Goal: Task Accomplishment & Management: Use online tool/utility

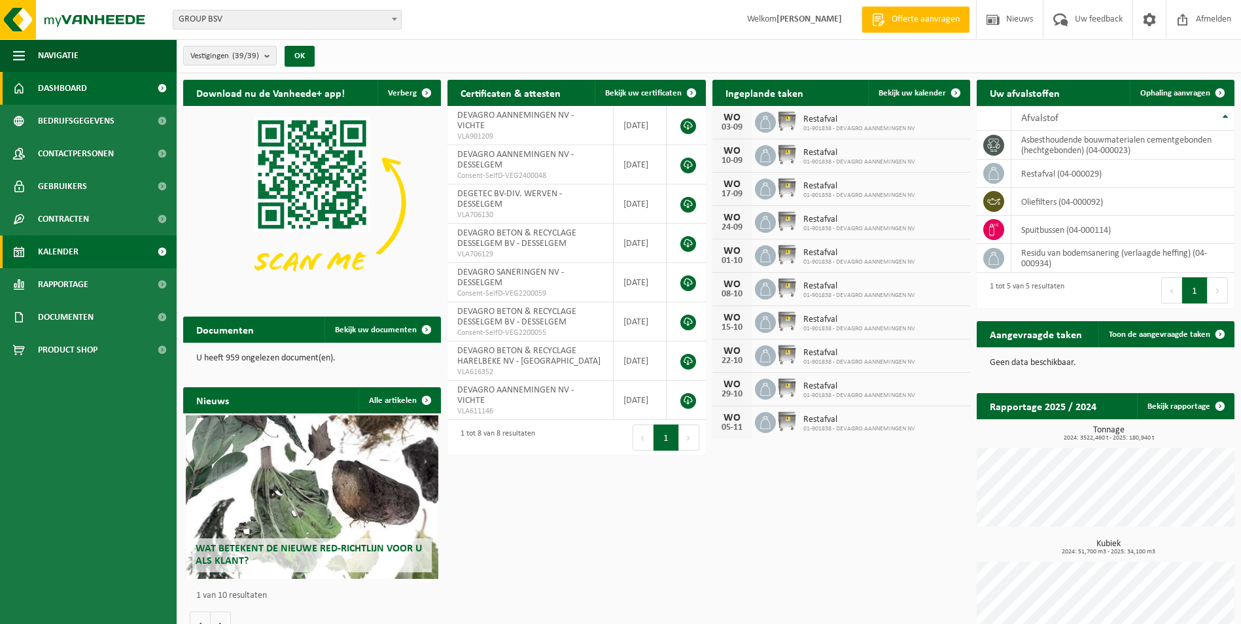
click at [58, 251] on span "Kalender" at bounding box center [58, 251] width 41 height 33
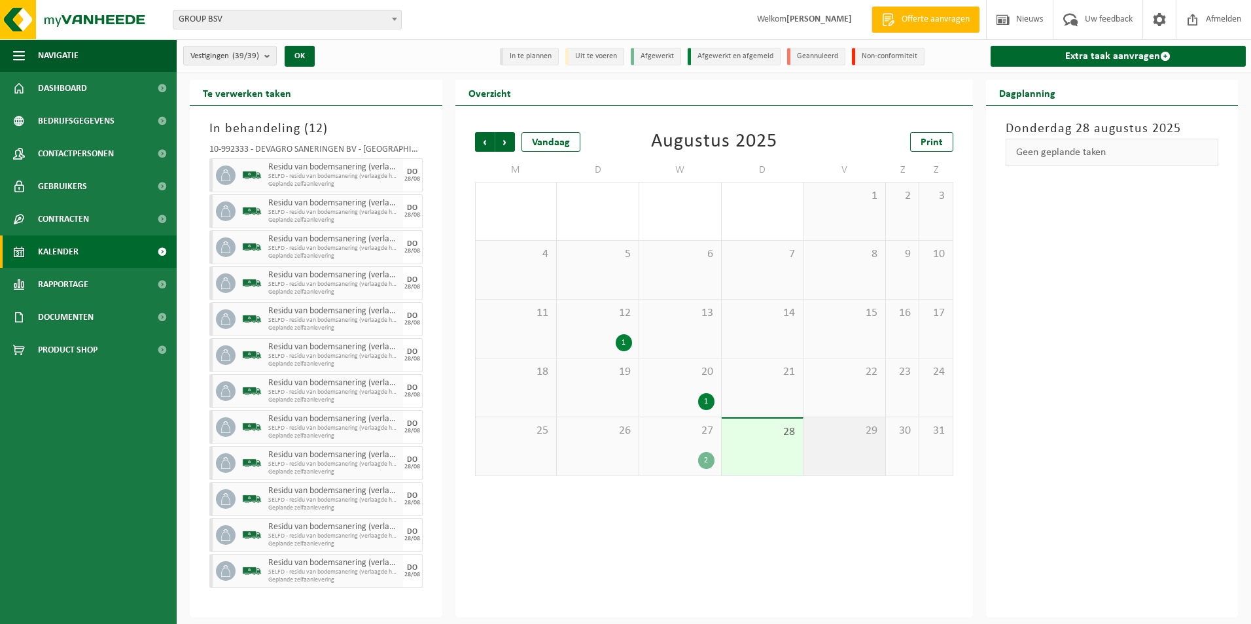
click at [844, 445] on div "29" at bounding box center [844, 446] width 82 height 58
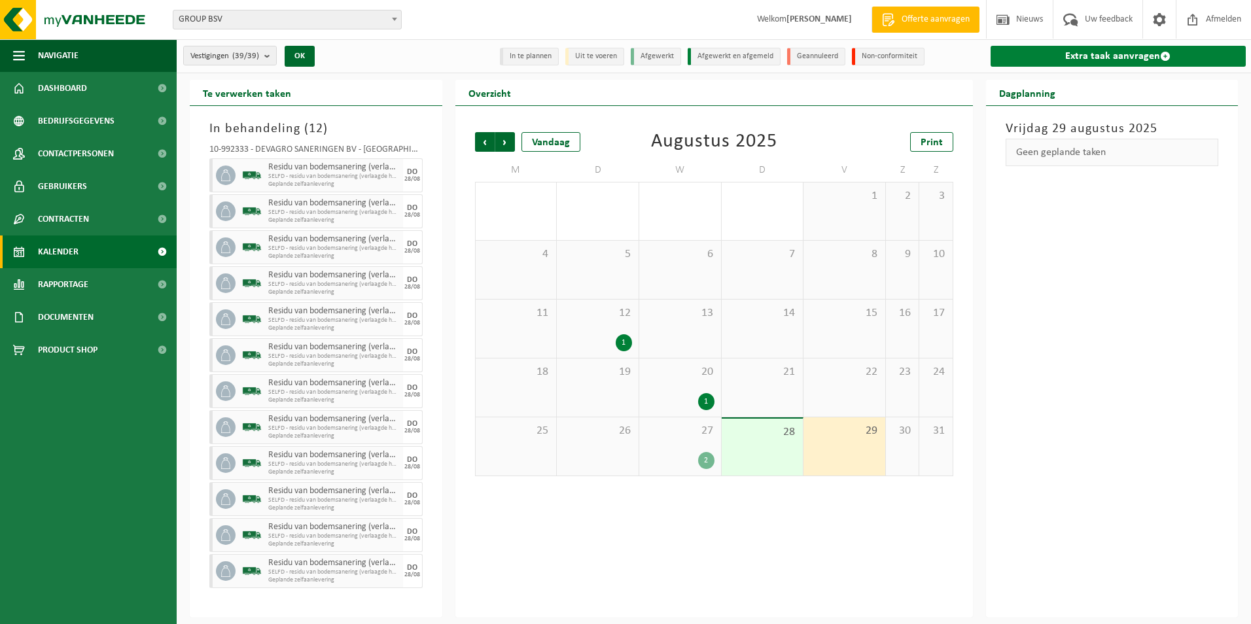
click at [1051, 56] on link "Extra taak aanvragen" at bounding box center [1118, 56] width 256 height 21
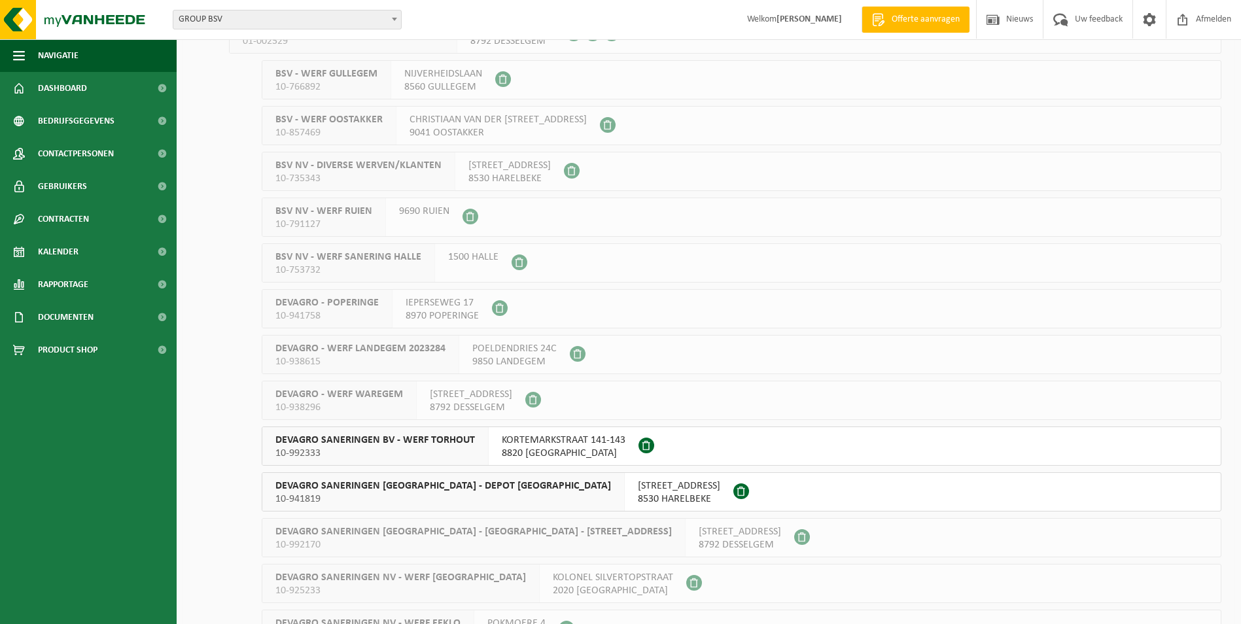
scroll to position [1047, 0]
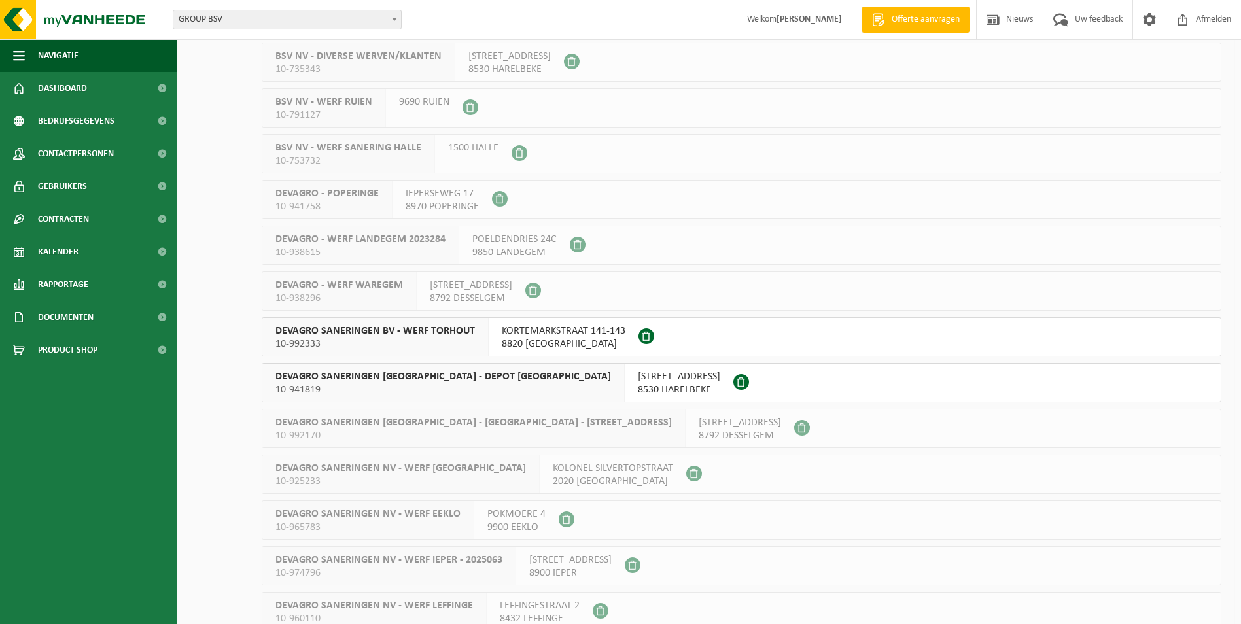
click at [514, 343] on span "8820 TORHOUT" at bounding box center [564, 344] width 124 height 13
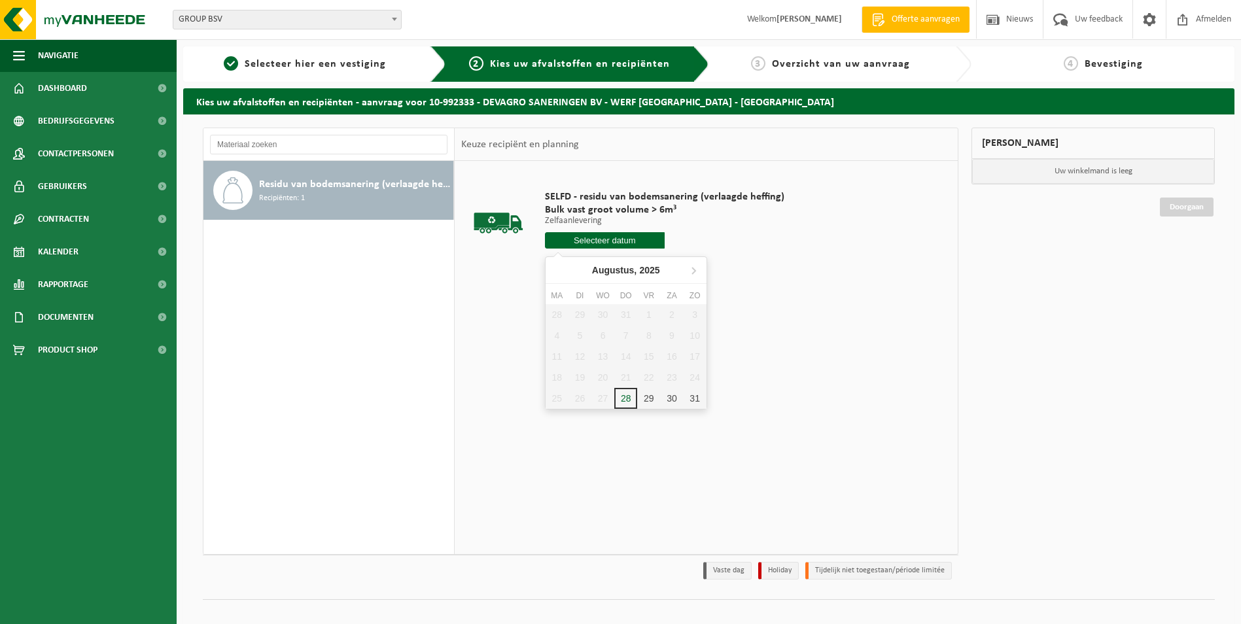
click at [606, 243] on input "text" at bounding box center [605, 240] width 120 height 16
click at [646, 398] on div "29" at bounding box center [648, 398] width 23 height 21
type input "Van 2025-08-29"
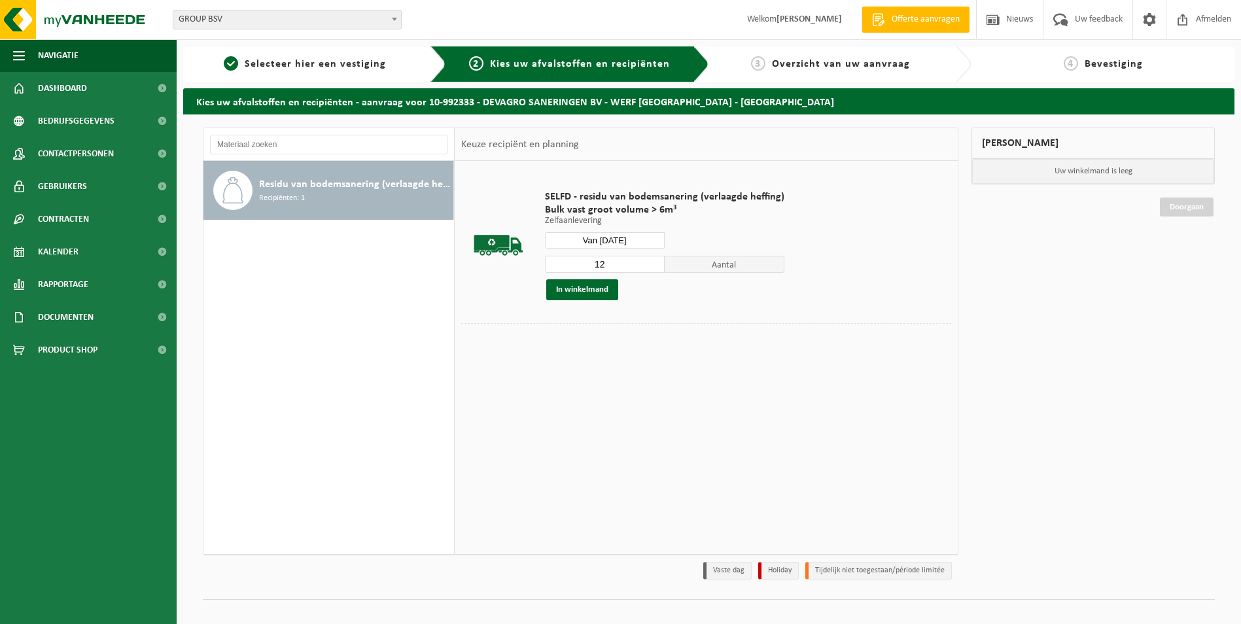
click at [652, 263] on input "12" at bounding box center [605, 264] width 120 height 17
click at [652, 263] on input "13" at bounding box center [605, 264] width 120 height 17
click at [652, 263] on input "14" at bounding box center [605, 264] width 120 height 17
click at [652, 263] on input "15" at bounding box center [605, 264] width 120 height 17
click at [652, 263] on input "16" at bounding box center [605, 264] width 120 height 17
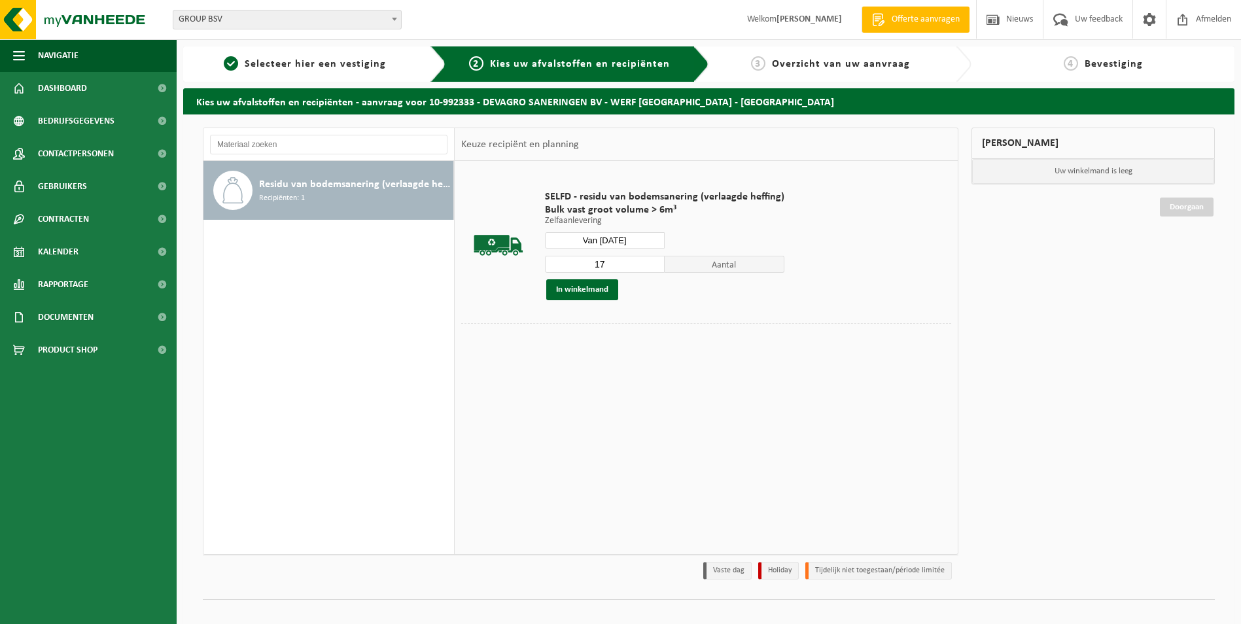
click at [652, 263] on input "17" at bounding box center [605, 264] width 120 height 17
click at [652, 263] on input "18" at bounding box center [605, 264] width 120 height 17
click at [652, 263] on input "19" at bounding box center [605, 264] width 120 height 17
click at [652, 263] on input "20" at bounding box center [605, 264] width 120 height 17
click at [652, 263] on input "21" at bounding box center [605, 264] width 120 height 17
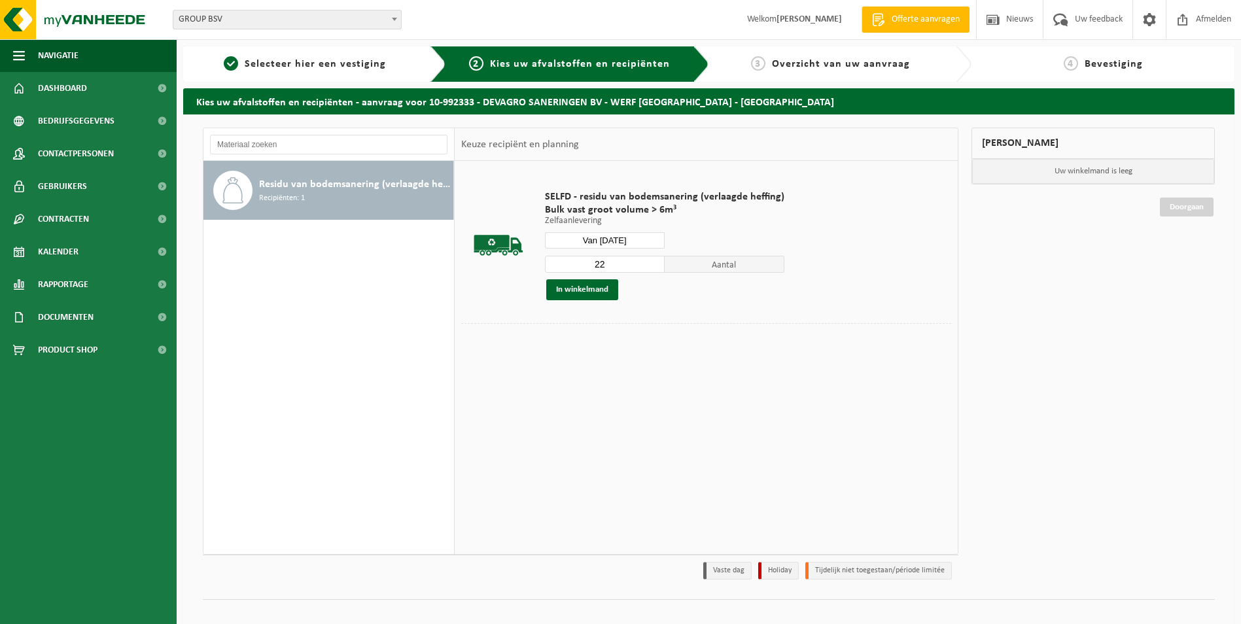
click at [652, 263] on input "22" at bounding box center [605, 264] width 120 height 17
click at [652, 263] on input "23" at bounding box center [605, 264] width 120 height 17
click at [652, 263] on input "24" at bounding box center [605, 264] width 120 height 17
type input "25"
click at [652, 263] on input "25" at bounding box center [605, 264] width 120 height 17
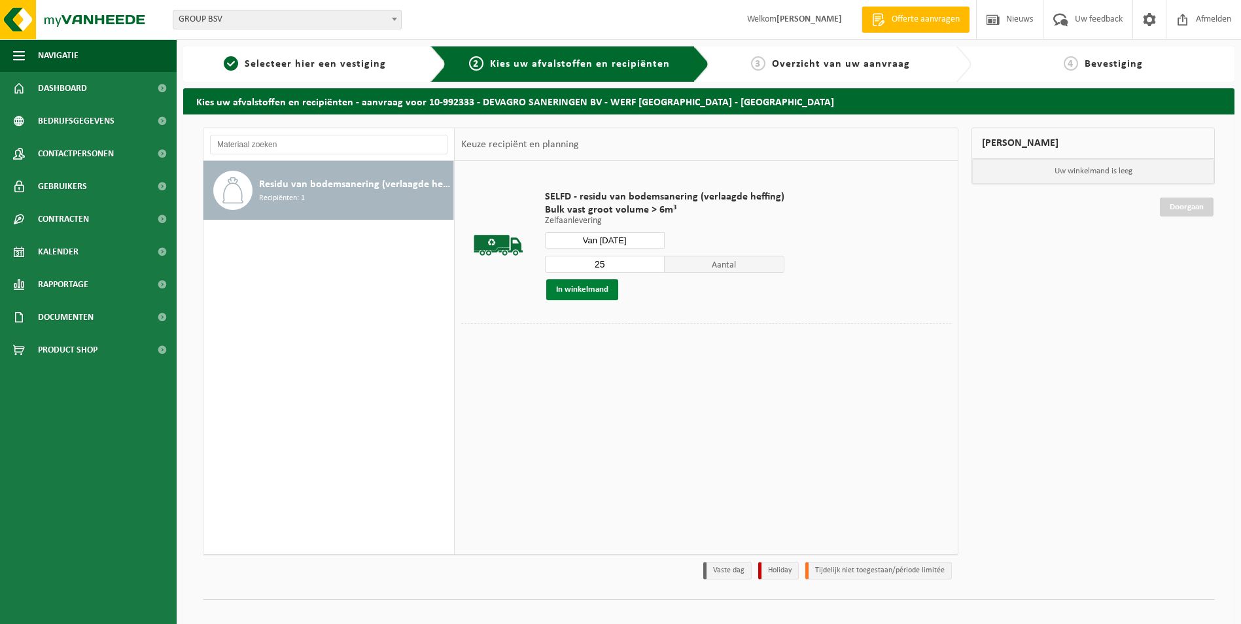
click at [573, 290] on button "In winkelmand" at bounding box center [582, 289] width 72 height 21
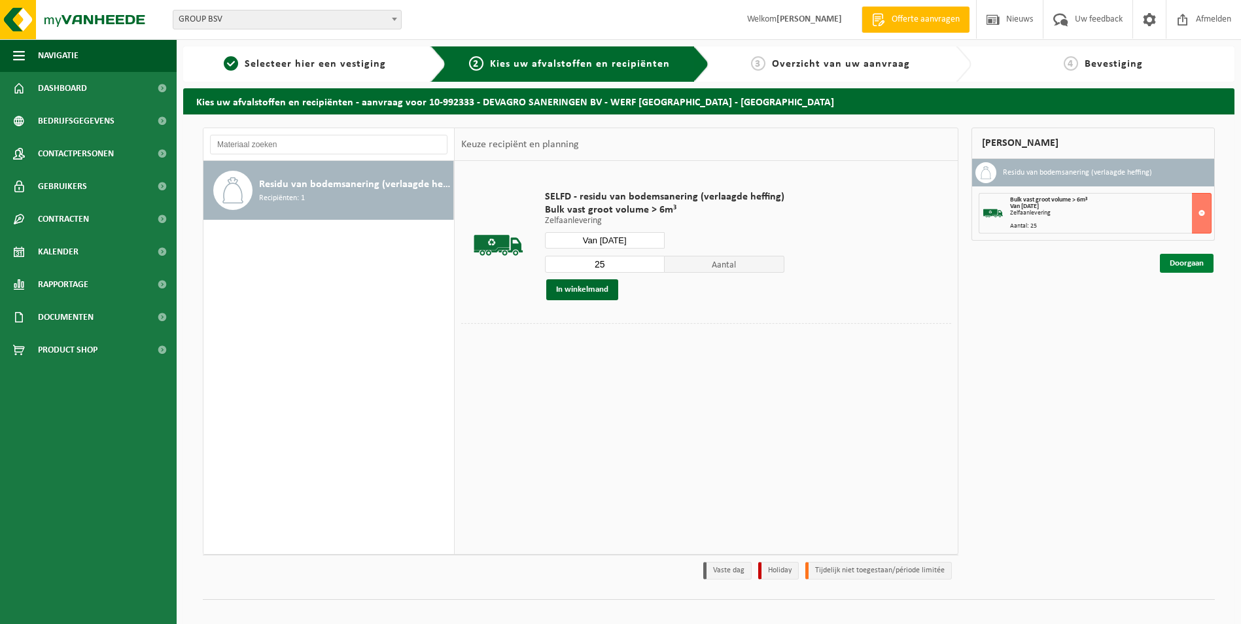
click at [1186, 266] on link "Doorgaan" at bounding box center [1187, 263] width 54 height 19
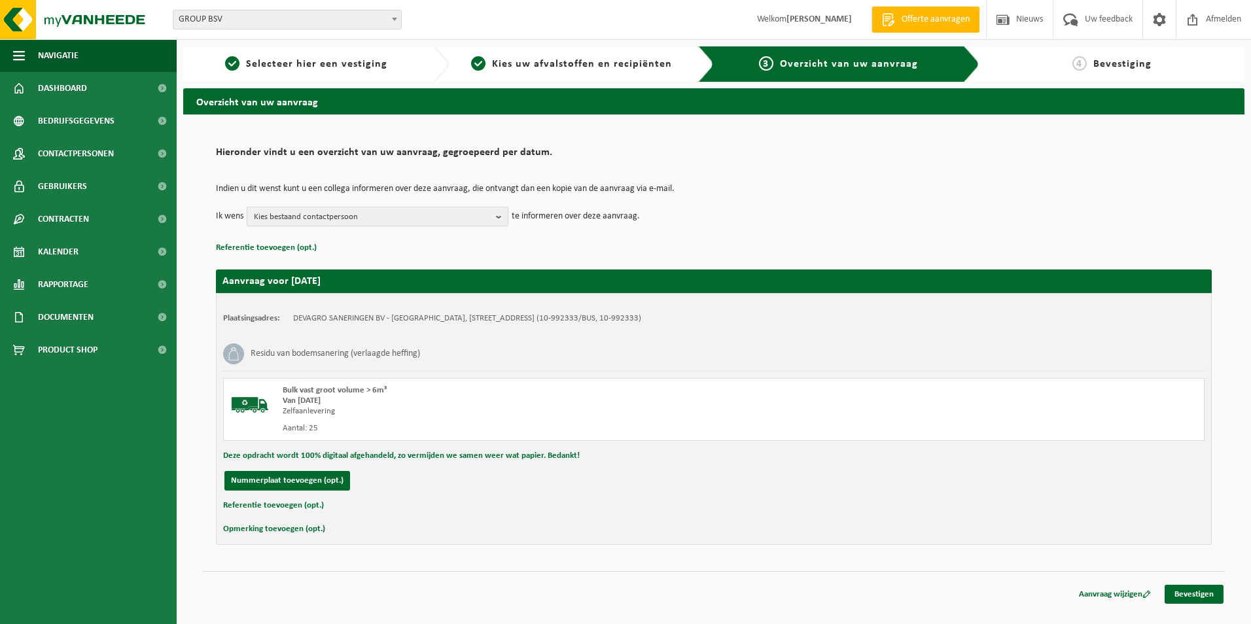
click at [494, 216] on button "Kies bestaand contactpersoon" at bounding box center [378, 217] width 262 height 20
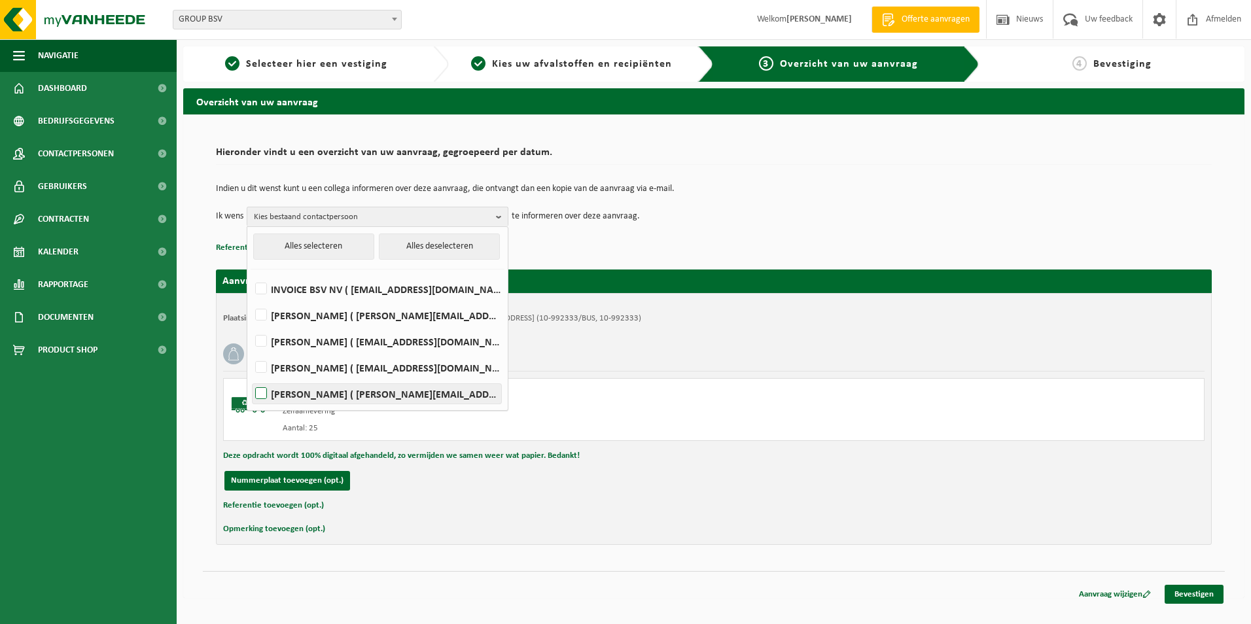
click at [326, 394] on label "OLIVIER VANPETEGHEM ( olivier.vanpeteghem@devagro.be )" at bounding box center [376, 394] width 249 height 20
click at [251, 377] on input "OLIVIER VANPETEGHEM ( olivier.vanpeteghem@devagro.be )" at bounding box center [250, 377] width 1 height 1
checkbox input "true"
click at [258, 368] on label "CARINE VANHOEYMISSEN ( carine.vanhoeymissen@devagro.be )" at bounding box center [376, 368] width 249 height 20
click at [251, 351] on input "CARINE VANHOEYMISSEN ( carine.vanhoeymissen@devagro.be )" at bounding box center [250, 351] width 1 height 1
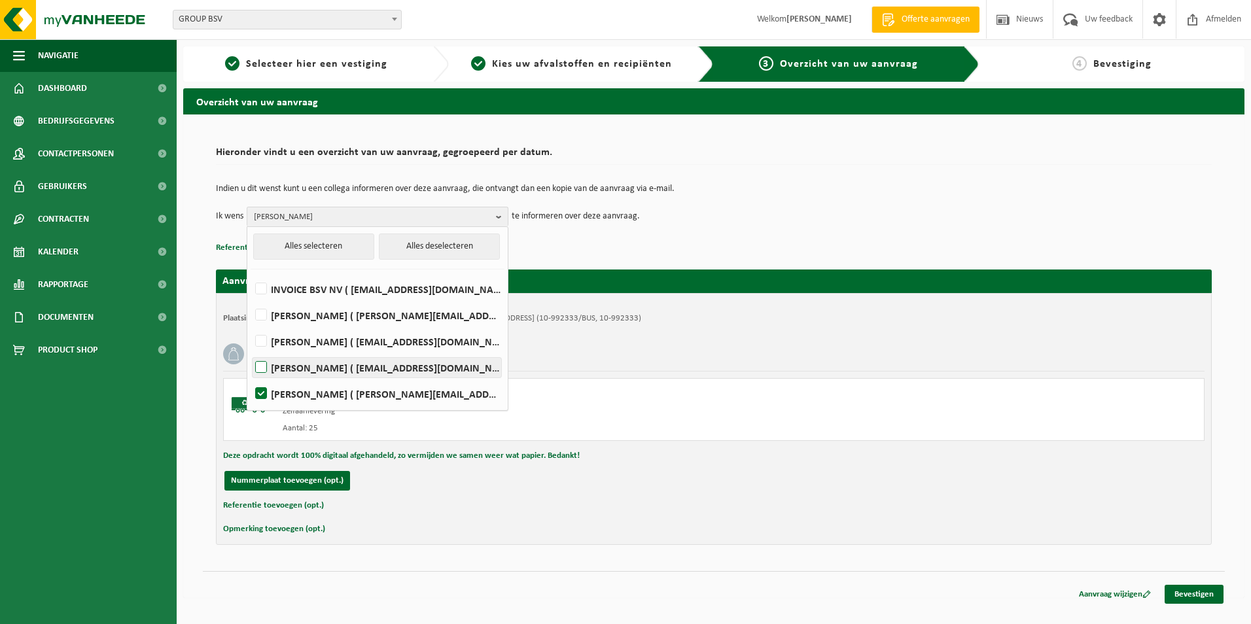
checkbox input "true"
click at [1189, 595] on link "Bevestigen" at bounding box center [1193, 594] width 59 height 19
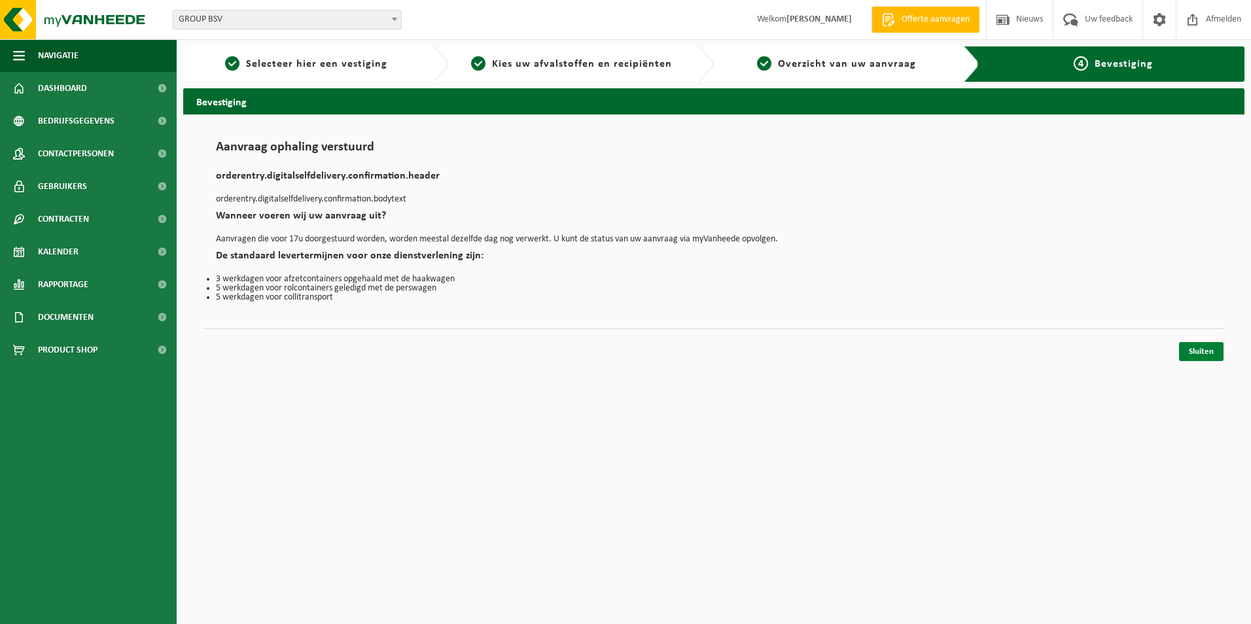
click at [1191, 351] on link "Sluiten" at bounding box center [1201, 351] width 44 height 19
